Goal: Transaction & Acquisition: Purchase product/service

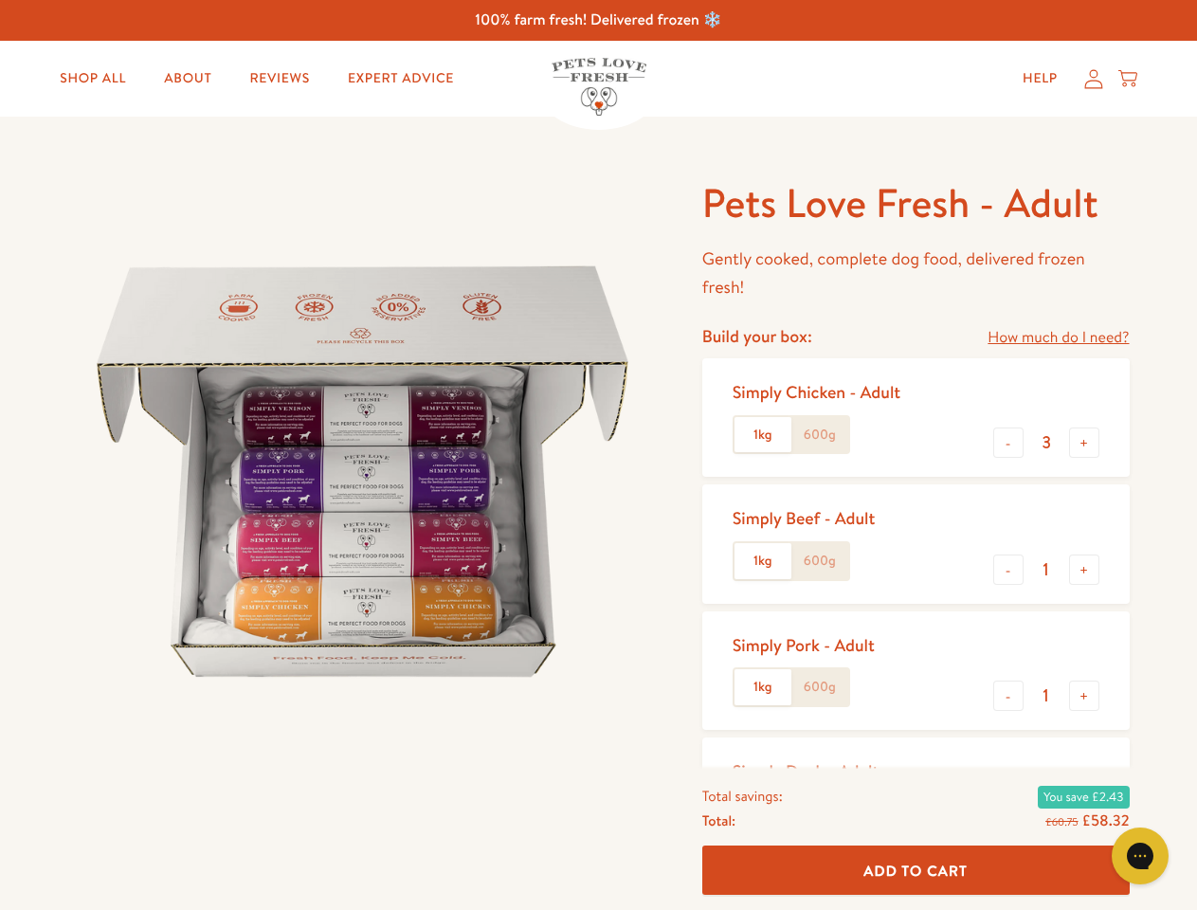
click at [598, 455] on img at bounding box center [362, 471] width 588 height 588
click at [1058, 337] on link "How much do I need?" at bounding box center [1057, 338] width 141 height 26
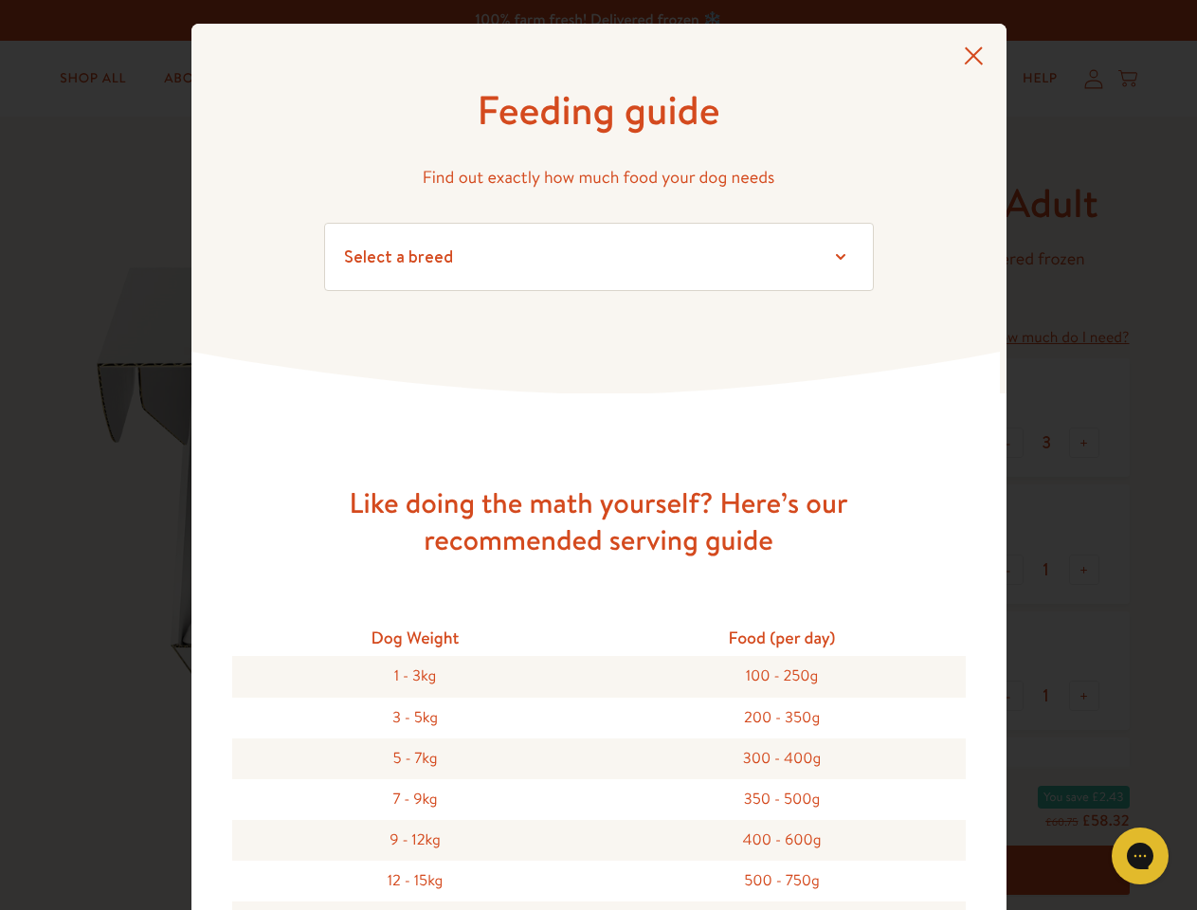
click at [1008, 443] on div "Feeding guide Find out exactly how much food your dog needs Select a breed Affe…" at bounding box center [598, 455] width 1197 height 910
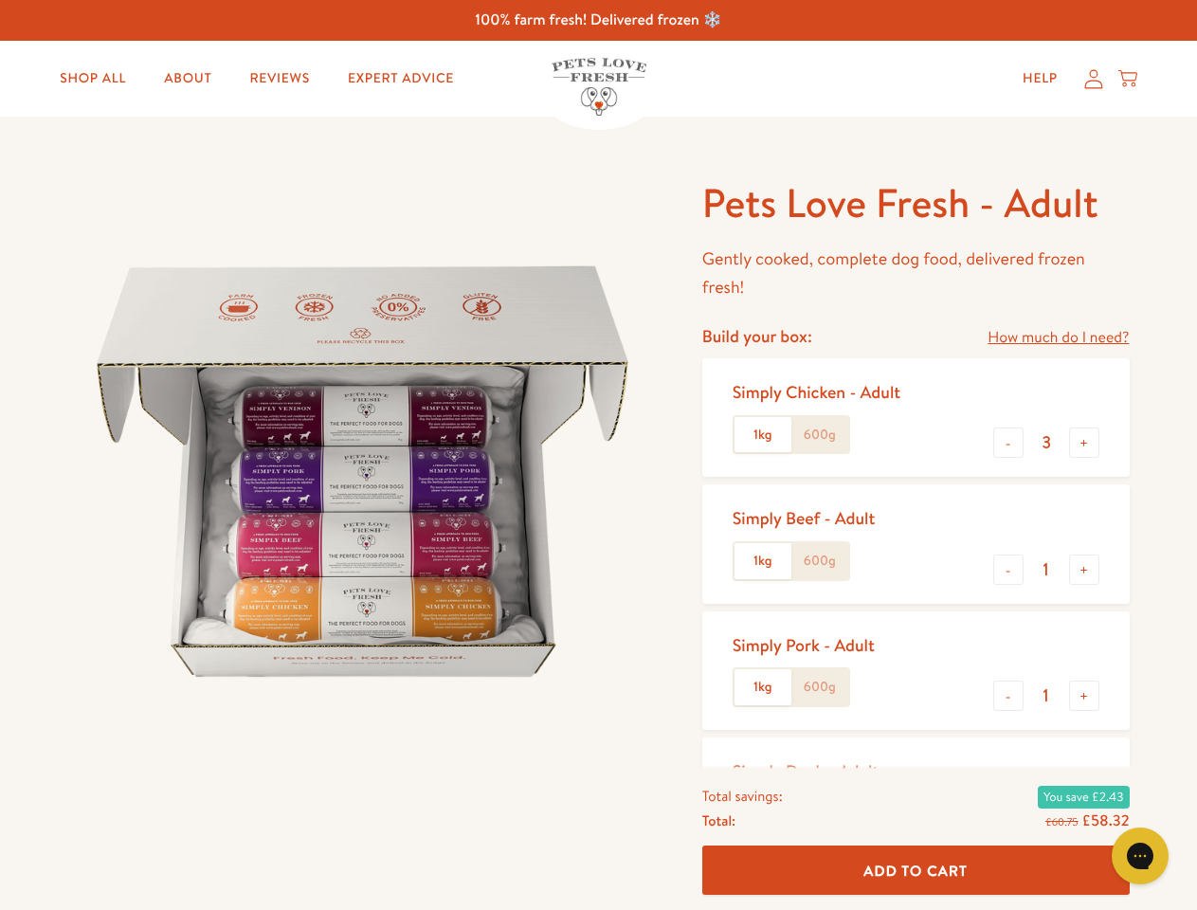
click at [1084, 443] on button "+" at bounding box center [1084, 442] width 30 height 30
type input "4"
click at [1008, 570] on button "-" at bounding box center [1008, 569] width 30 height 30
click at [1084, 570] on button "+" at bounding box center [1084, 569] width 30 height 30
type input "1"
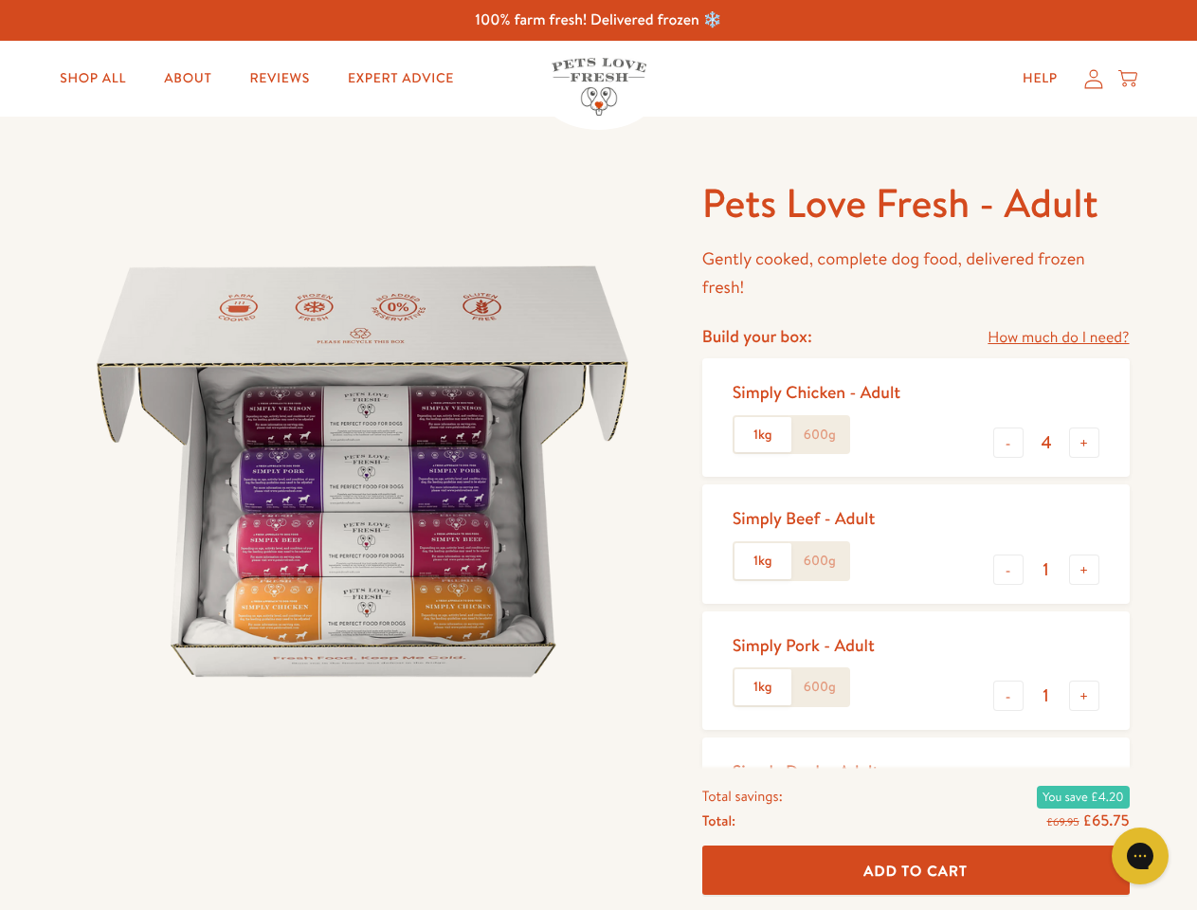
click at [1008, 696] on button "-" at bounding box center [1008, 695] width 30 height 30
click at [1084, 696] on button "+" at bounding box center [1084, 695] width 30 height 30
type input "1"
